Goal: Find specific page/section: Find specific page/section

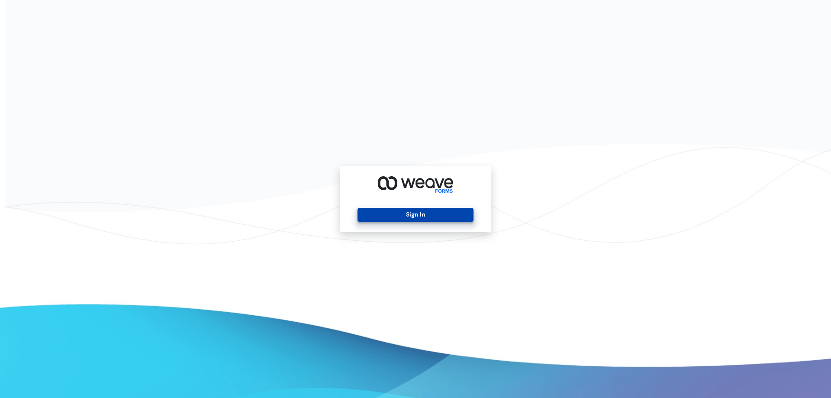
click at [433, 216] on button "Sign In" at bounding box center [416, 215] width 116 height 14
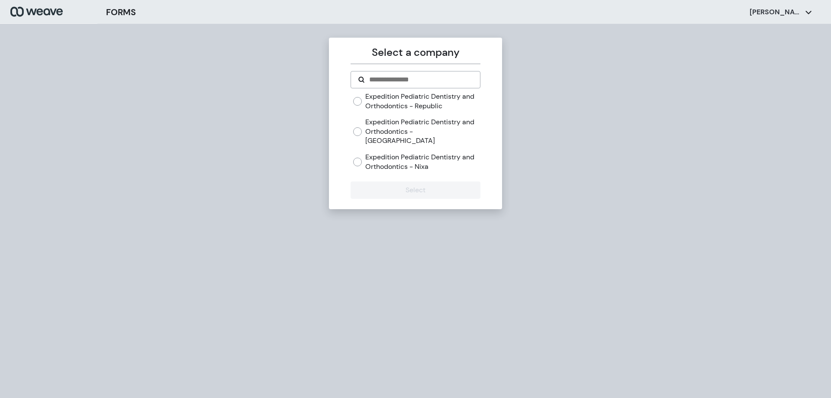
click at [444, 100] on label "Expedition Pediatric Dentistry and Orthodontics - Republic" at bounding box center [422, 101] width 115 height 19
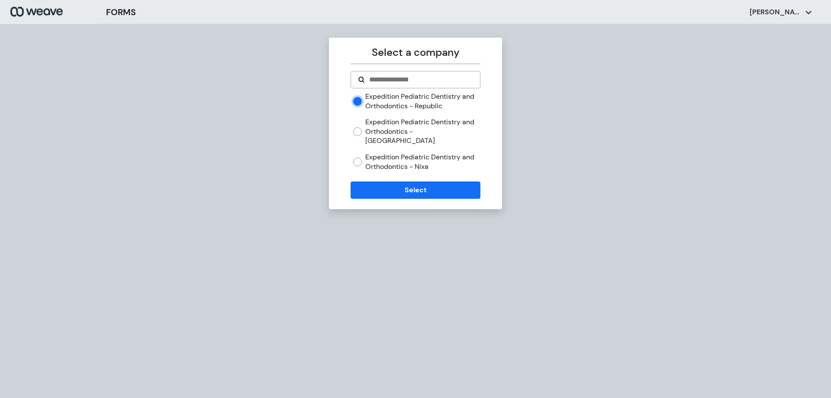
click at [443, 127] on label "Expedition Pediatric Dentistry and Orthodontics - Springfield" at bounding box center [422, 131] width 115 height 28
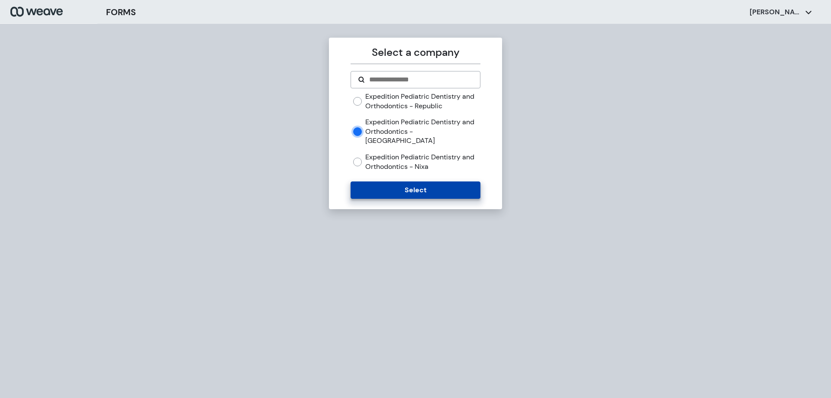
click at [438, 182] on button "Select" at bounding box center [415, 189] width 129 height 17
